Goal: Transaction & Acquisition: Book appointment/travel/reservation

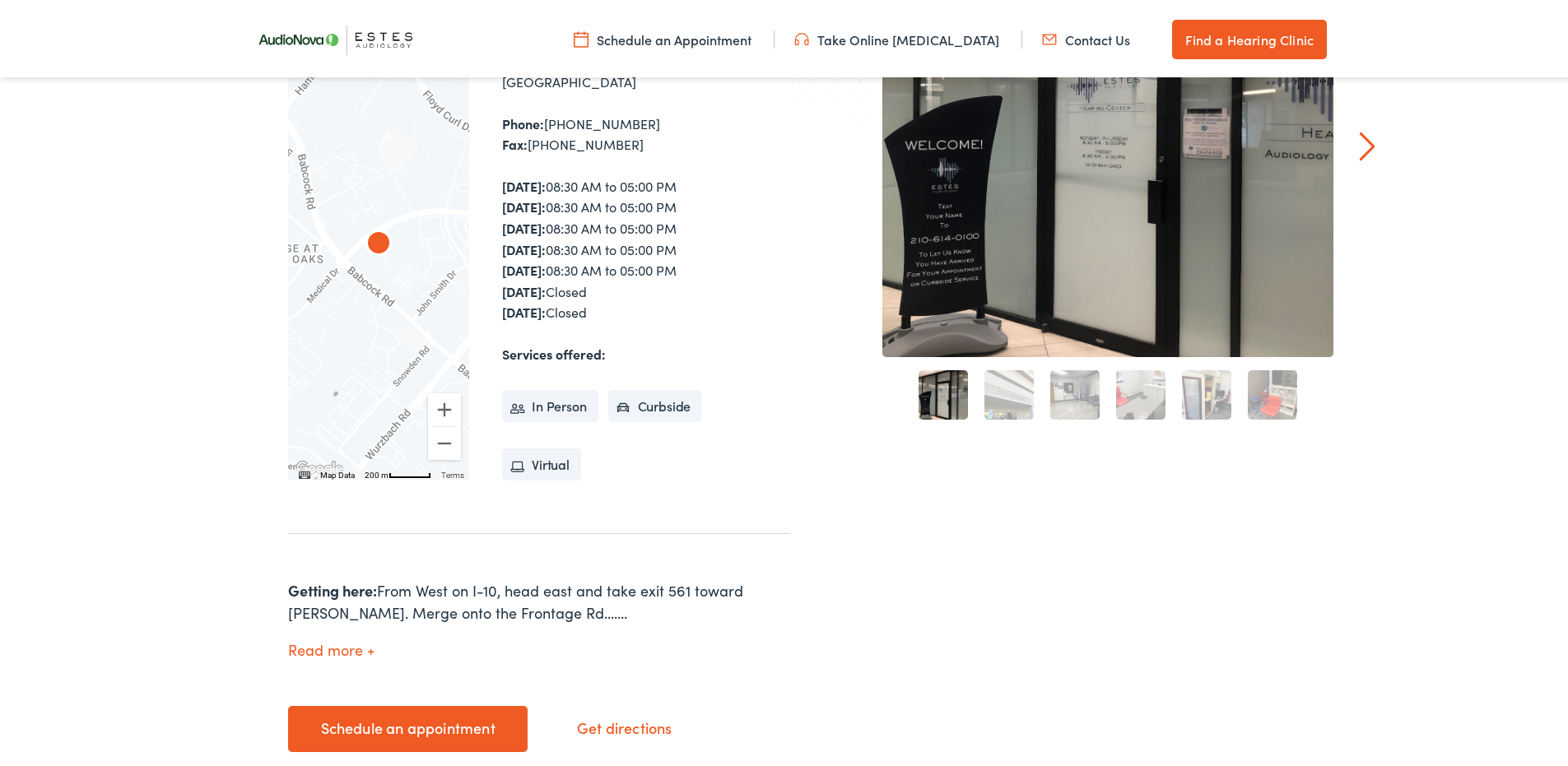
scroll to position [411, 0]
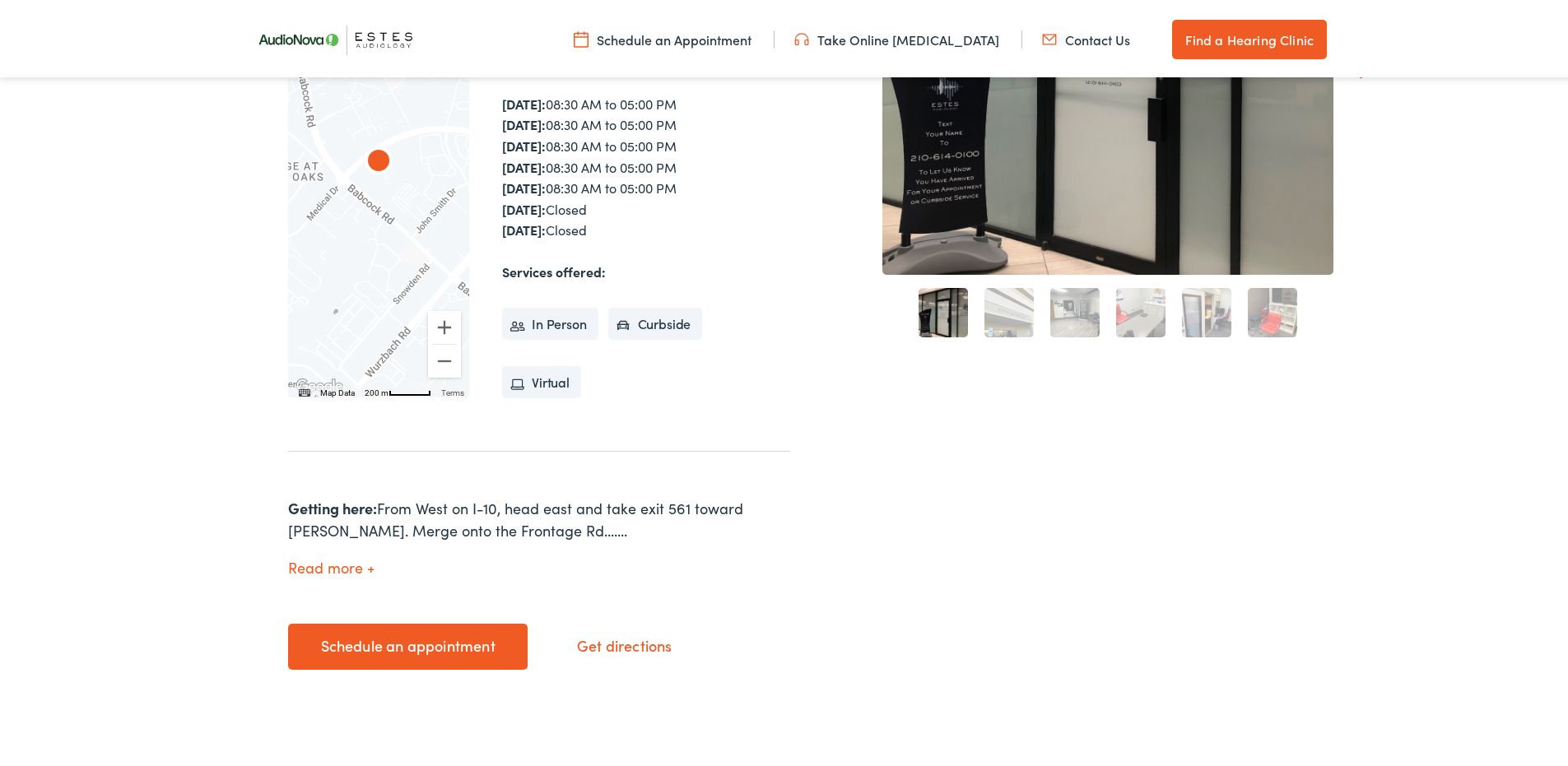
click at [462, 674] on div "Schedule an appointment Get directions" at bounding box center [539, 650] width 502 height 58
click at [455, 649] on link "Schedule an appointment" at bounding box center [408, 644] width 240 height 46
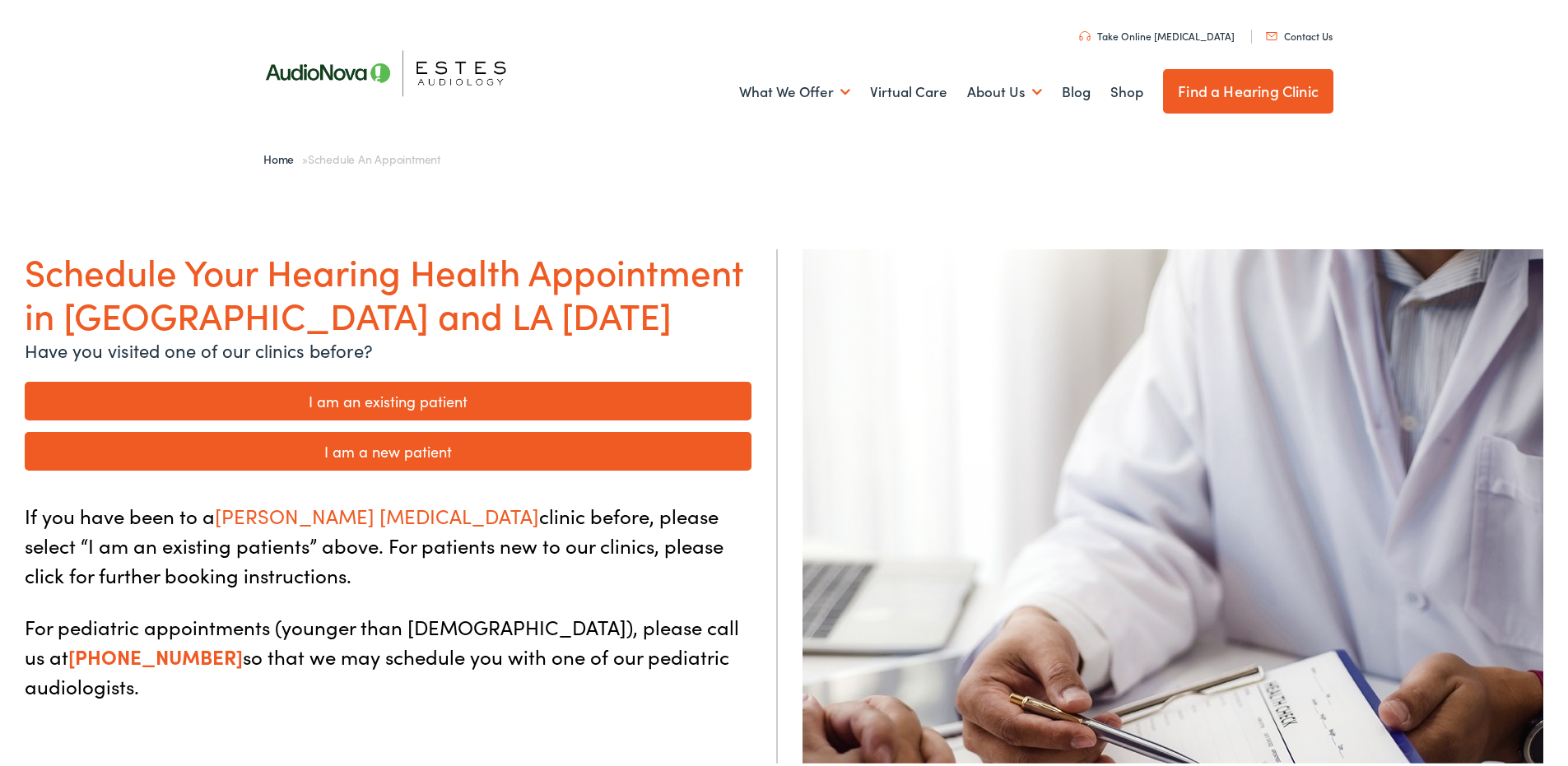
click at [488, 441] on link "I am a new patient" at bounding box center [388, 448] width 727 height 39
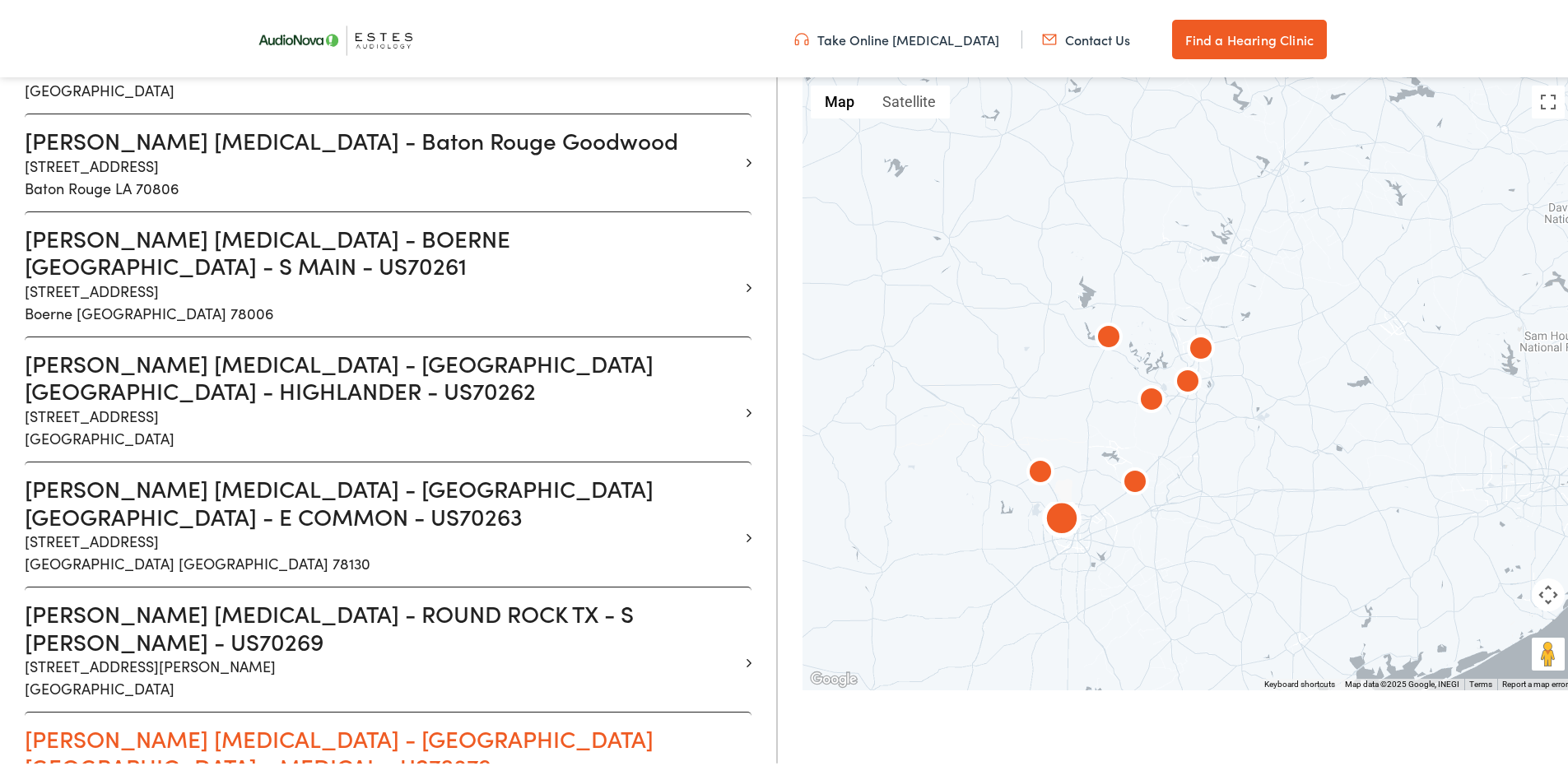
scroll to position [740, 0]
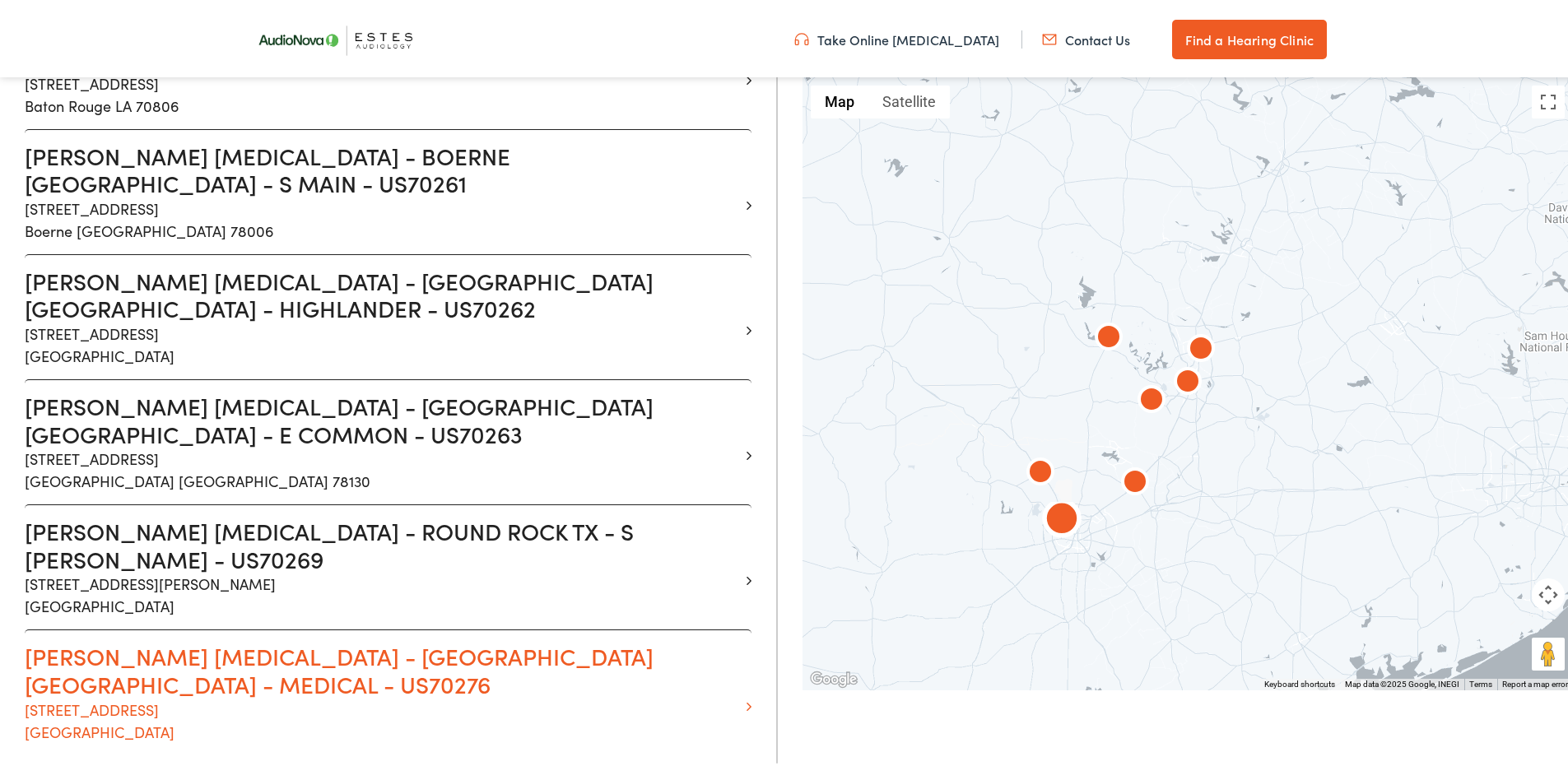
click at [359, 639] on h3 "Estes Audiology - SAN ANTONIO TX - MEDICAL - US70276" at bounding box center [381, 667] width 714 height 55
